Goal: Task Accomplishment & Management: Use online tool/utility

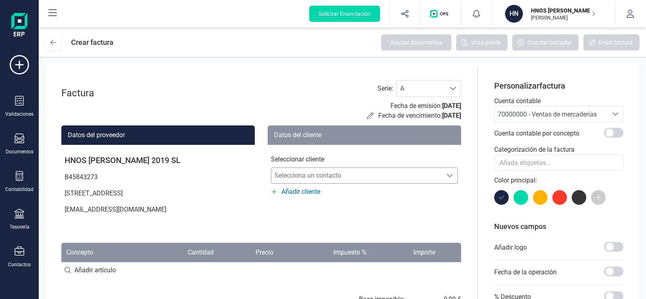
click at [308, 175] on span "Selecciona un contacto" at bounding box center [356, 175] width 171 height 16
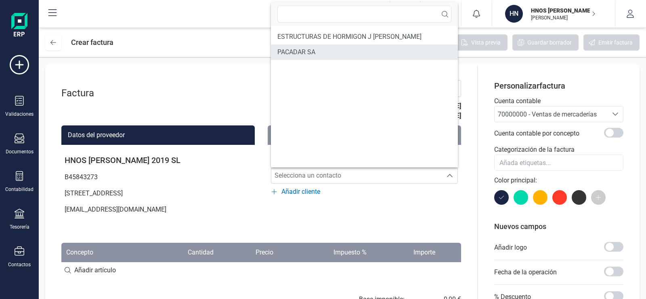
click at [313, 49] on span "PACADAR SA" at bounding box center [297, 52] width 38 height 10
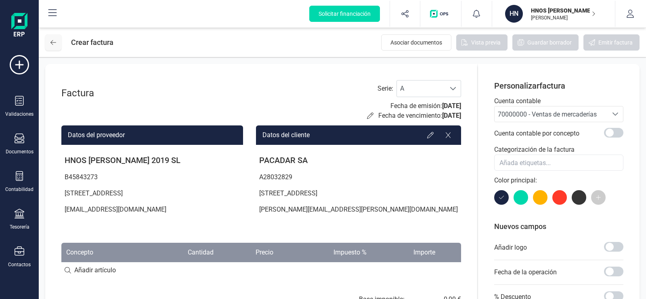
click at [59, 42] on button at bounding box center [53, 42] width 16 height 16
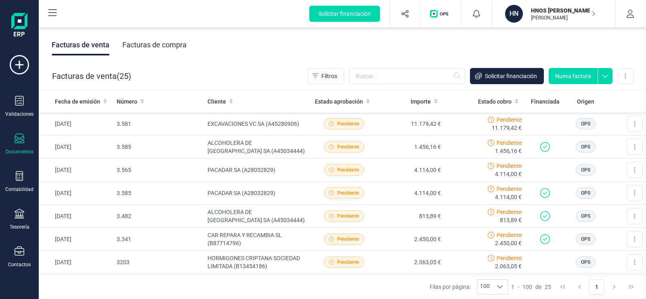
click at [21, 144] on div at bounding box center [20, 139] width 10 height 12
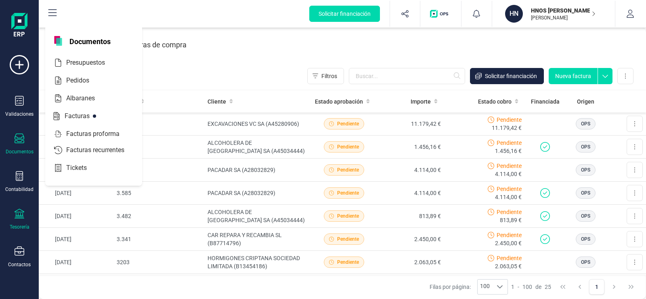
click at [21, 214] on icon at bounding box center [20, 213] width 10 height 10
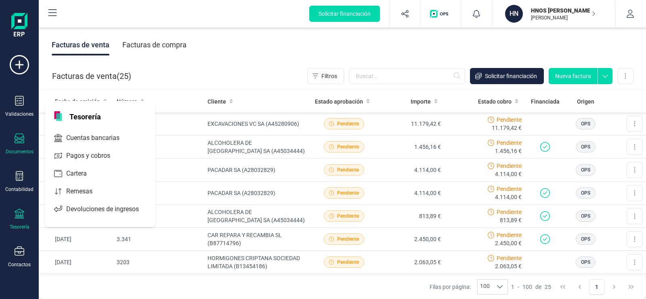
click at [20, 223] on div "Tesorería" at bounding box center [19, 218] width 32 height 21
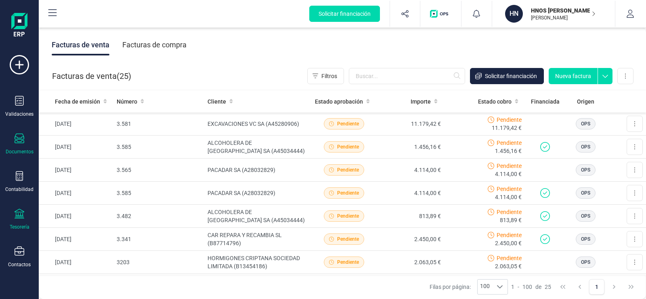
click at [21, 218] on div at bounding box center [20, 214] width 10 height 12
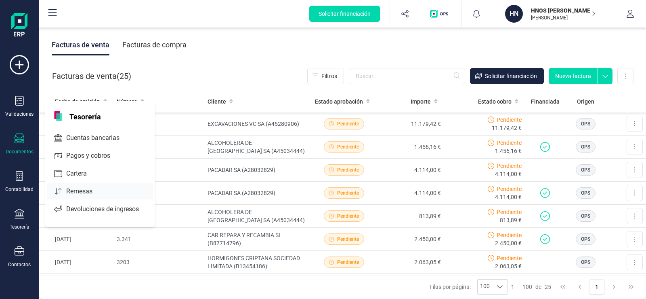
click at [94, 192] on div at bounding box center [100, 190] width 15 height 3
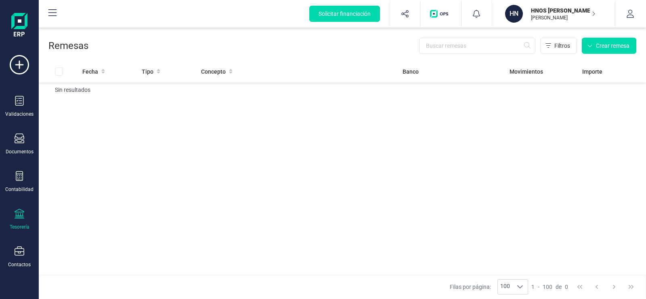
click at [16, 23] on img at bounding box center [19, 26] width 16 height 26
click at [441, 10] on img "button" at bounding box center [440, 14] width 21 height 8
